Goal: Find contact information: Find contact information

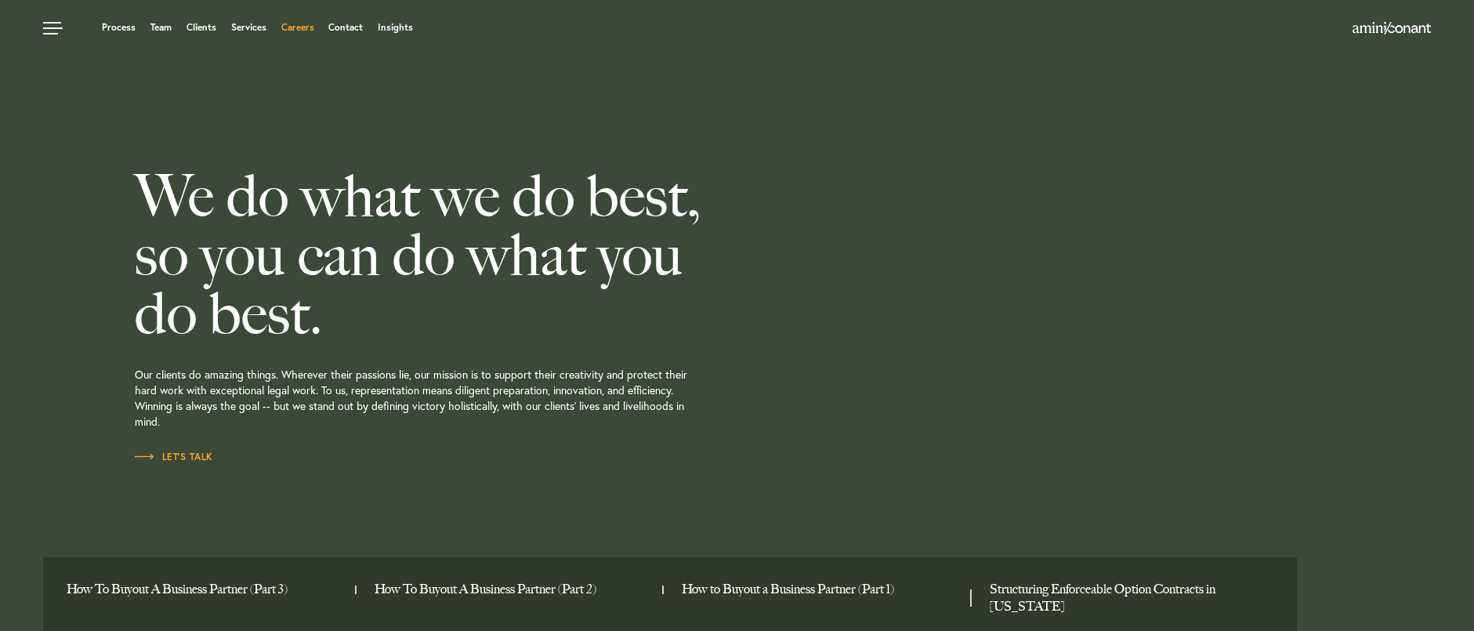
click at [297, 28] on link "Careers" at bounding box center [297, 27] width 33 height 9
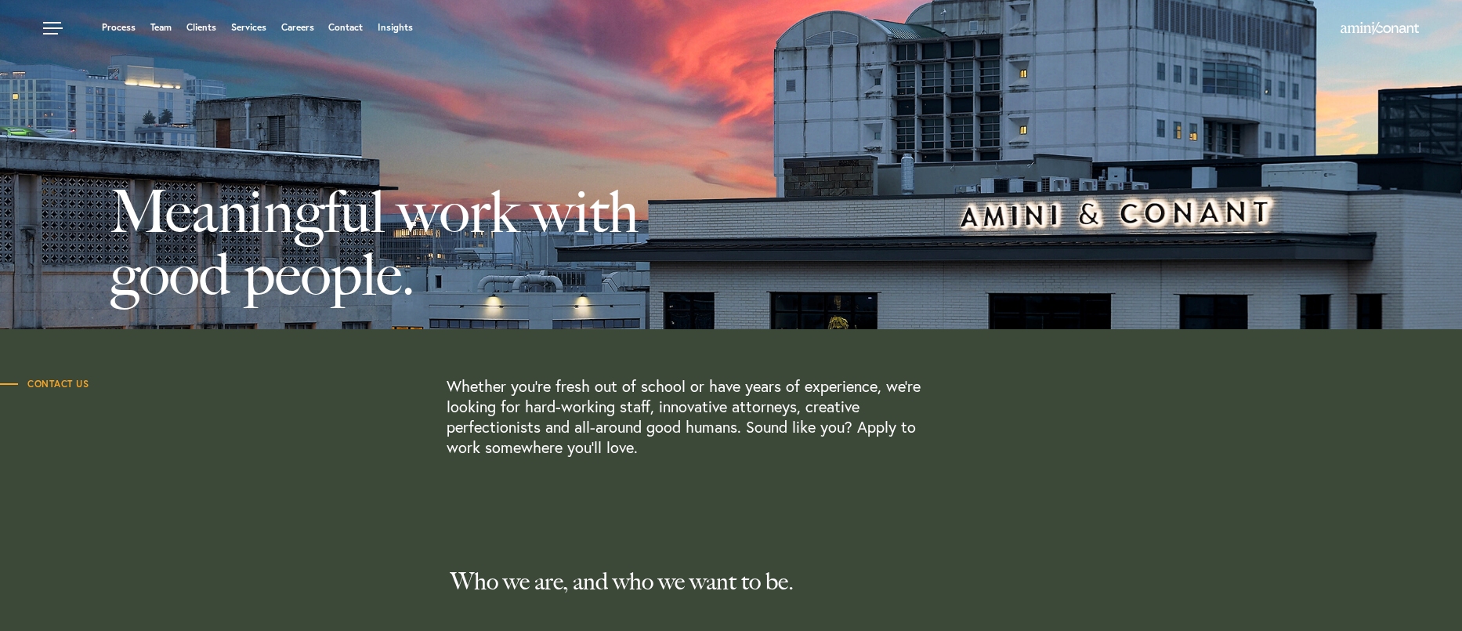
click at [60, 384] on span "Contact Us" at bounding box center [44, 383] width 89 height 9
